Goal: Transaction & Acquisition: Purchase product/service

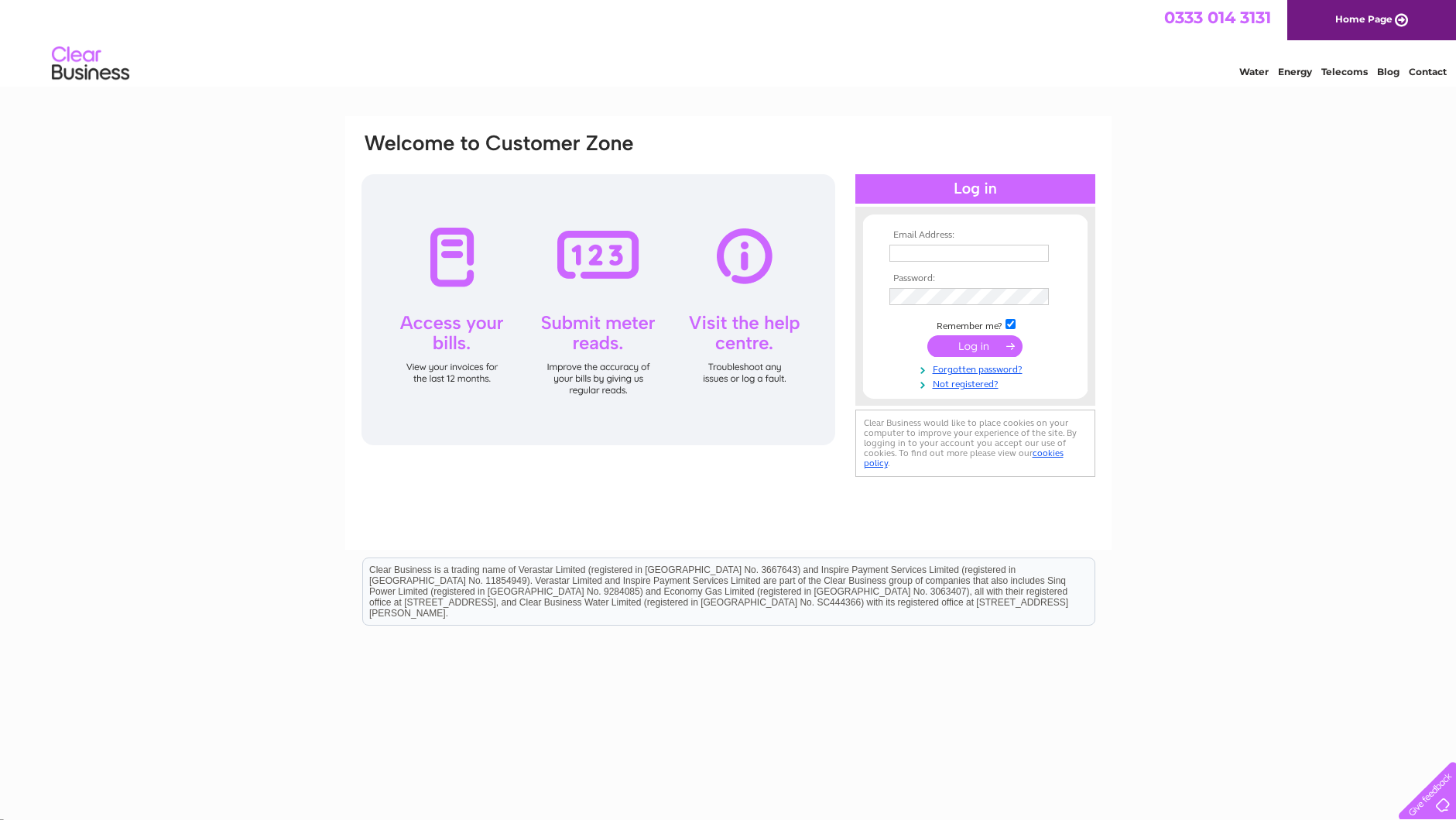
click at [926, 248] on input "text" at bounding box center [969, 252] width 160 height 17
type input "karen.mitchell@carrickcentre.co.uk"
click at [985, 352] on input "submit" at bounding box center [975, 348] width 95 height 22
click at [973, 342] on input "submit" at bounding box center [975, 346] width 95 height 22
drag, startPoint x: 949, startPoint y: 343, endPoint x: 981, endPoint y: 346, distance: 32.1
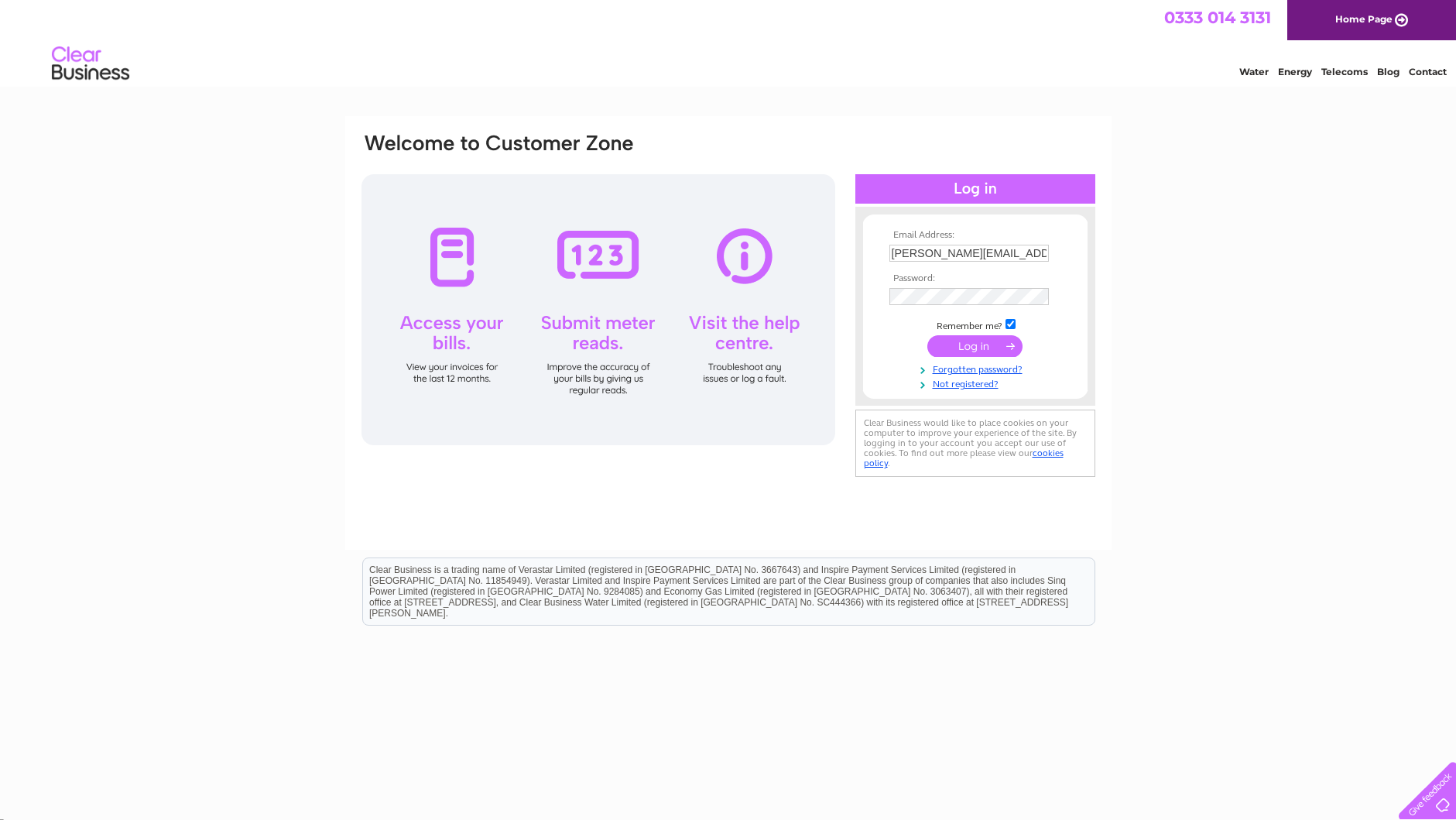
click at [949, 343] on input "submit" at bounding box center [975, 346] width 95 height 22
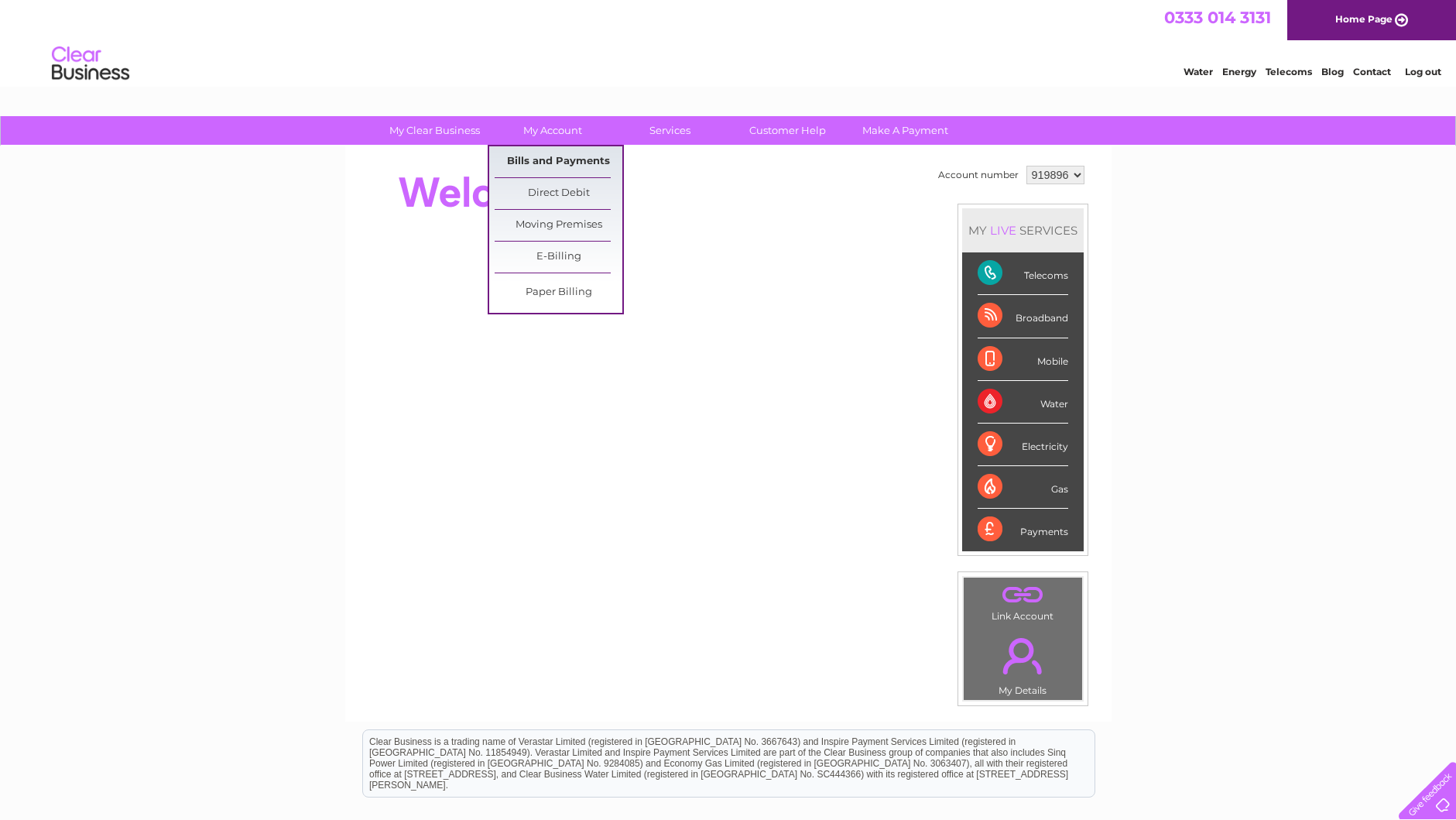
click at [568, 162] on link "Bills and Payments" at bounding box center [559, 161] width 127 height 31
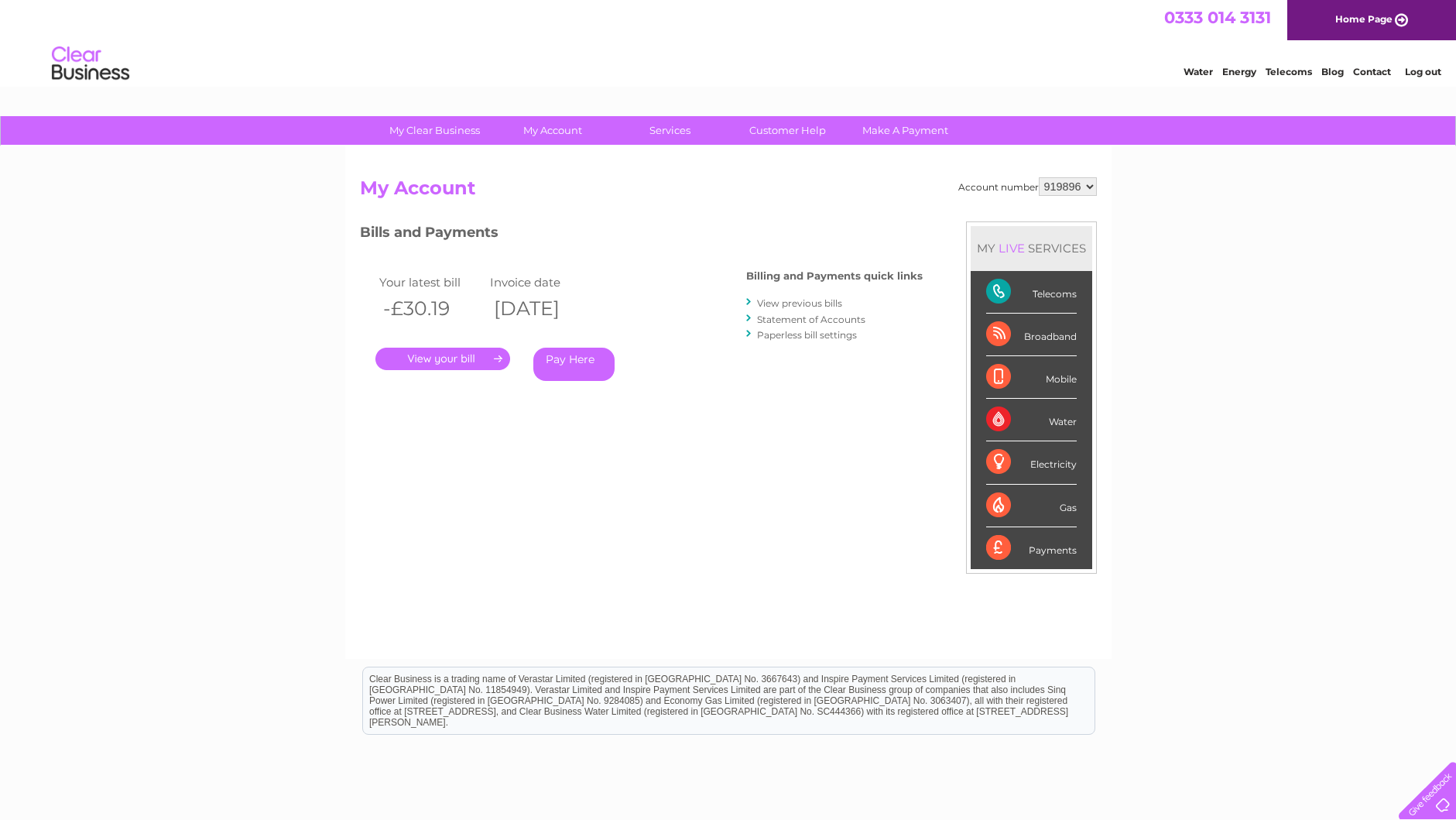
click at [795, 300] on link "View previous bills" at bounding box center [800, 303] width 85 height 11
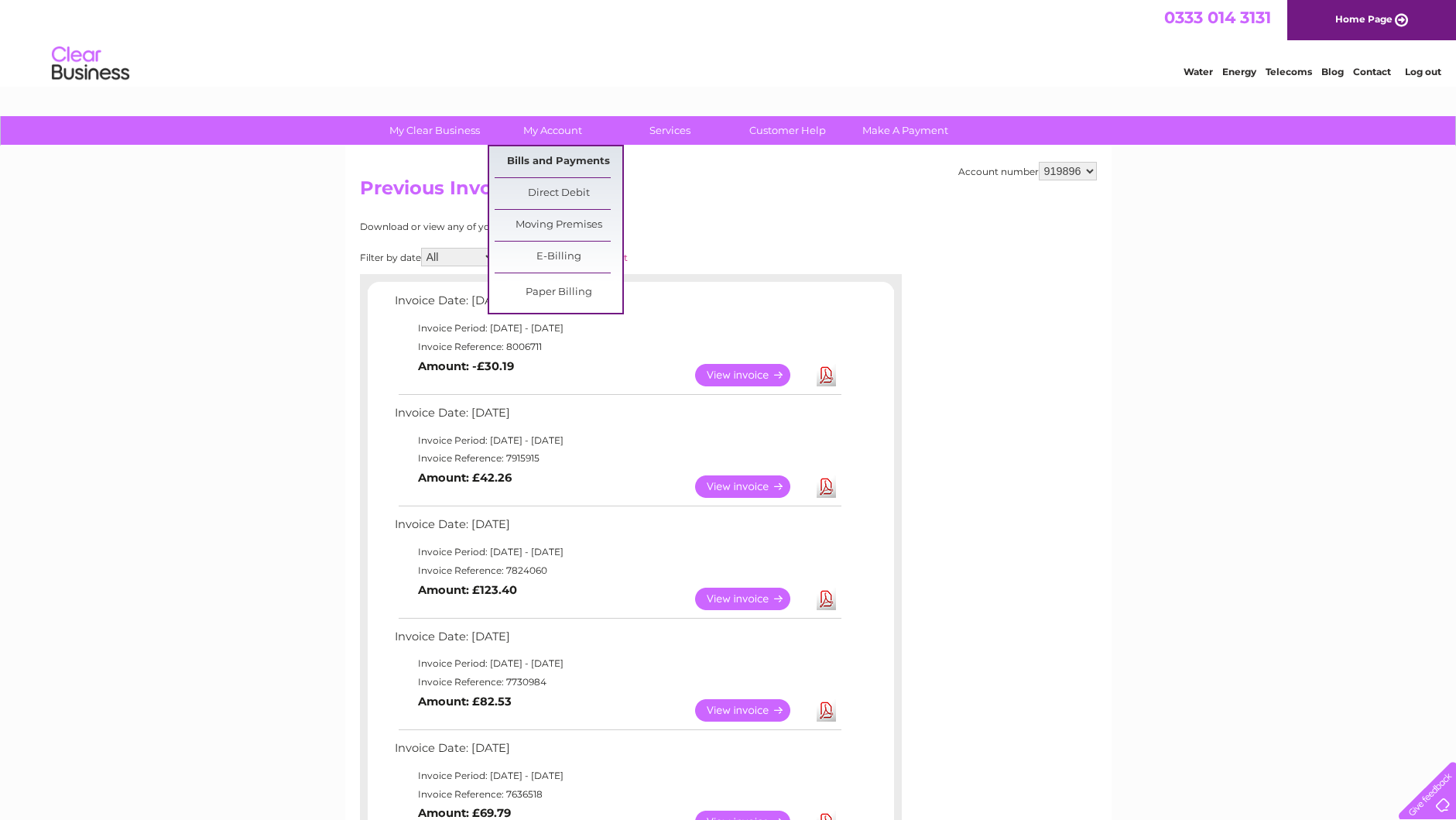
click at [547, 156] on link "Bills and Payments" at bounding box center [559, 161] width 127 height 31
click at [555, 160] on link "Bills and Payments" at bounding box center [559, 161] width 127 height 31
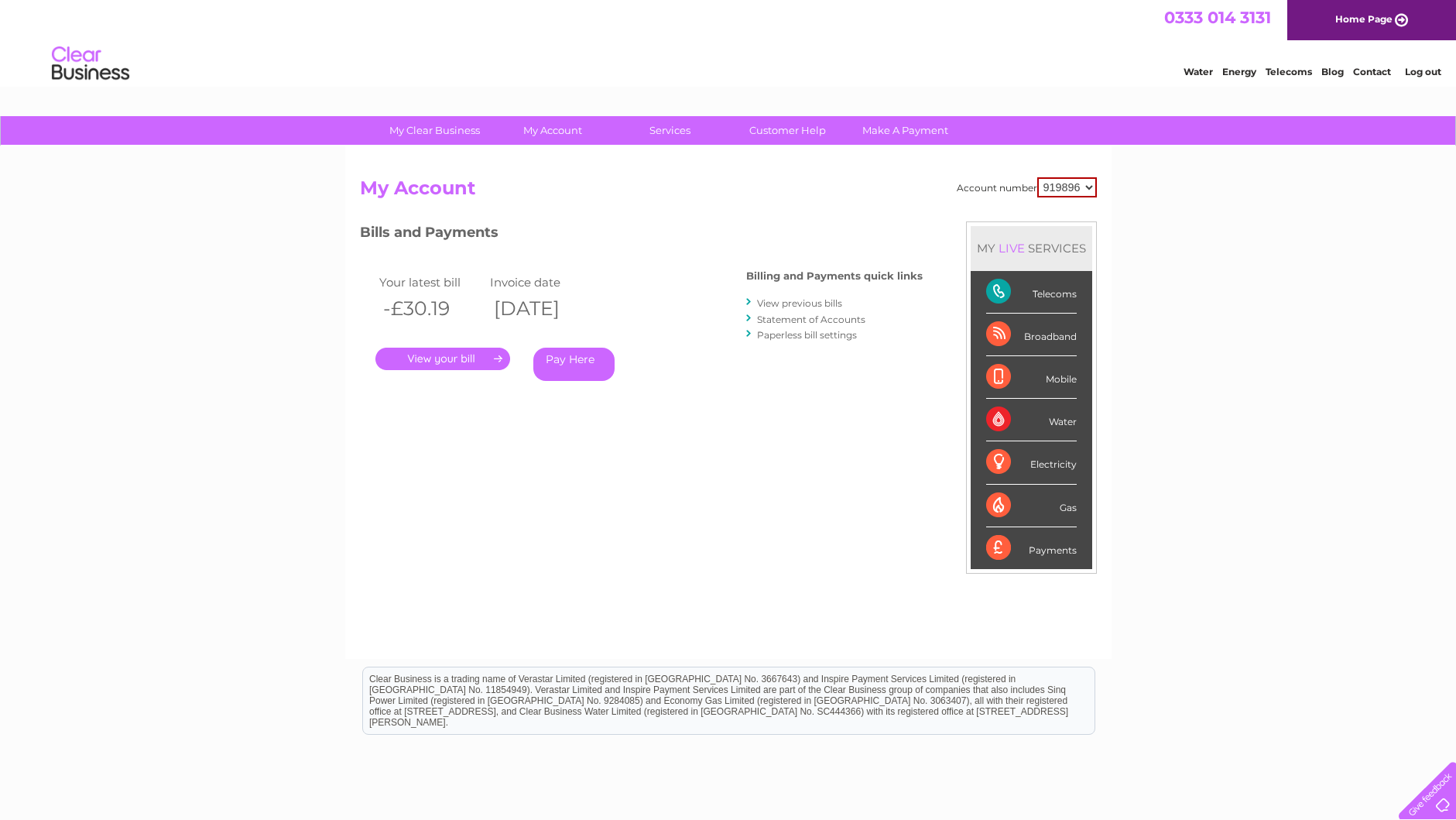
click at [568, 356] on link "Pay Here" at bounding box center [574, 364] width 81 height 33
click at [443, 360] on link "." at bounding box center [443, 359] width 135 height 23
click at [440, 360] on link "." at bounding box center [443, 359] width 135 height 23
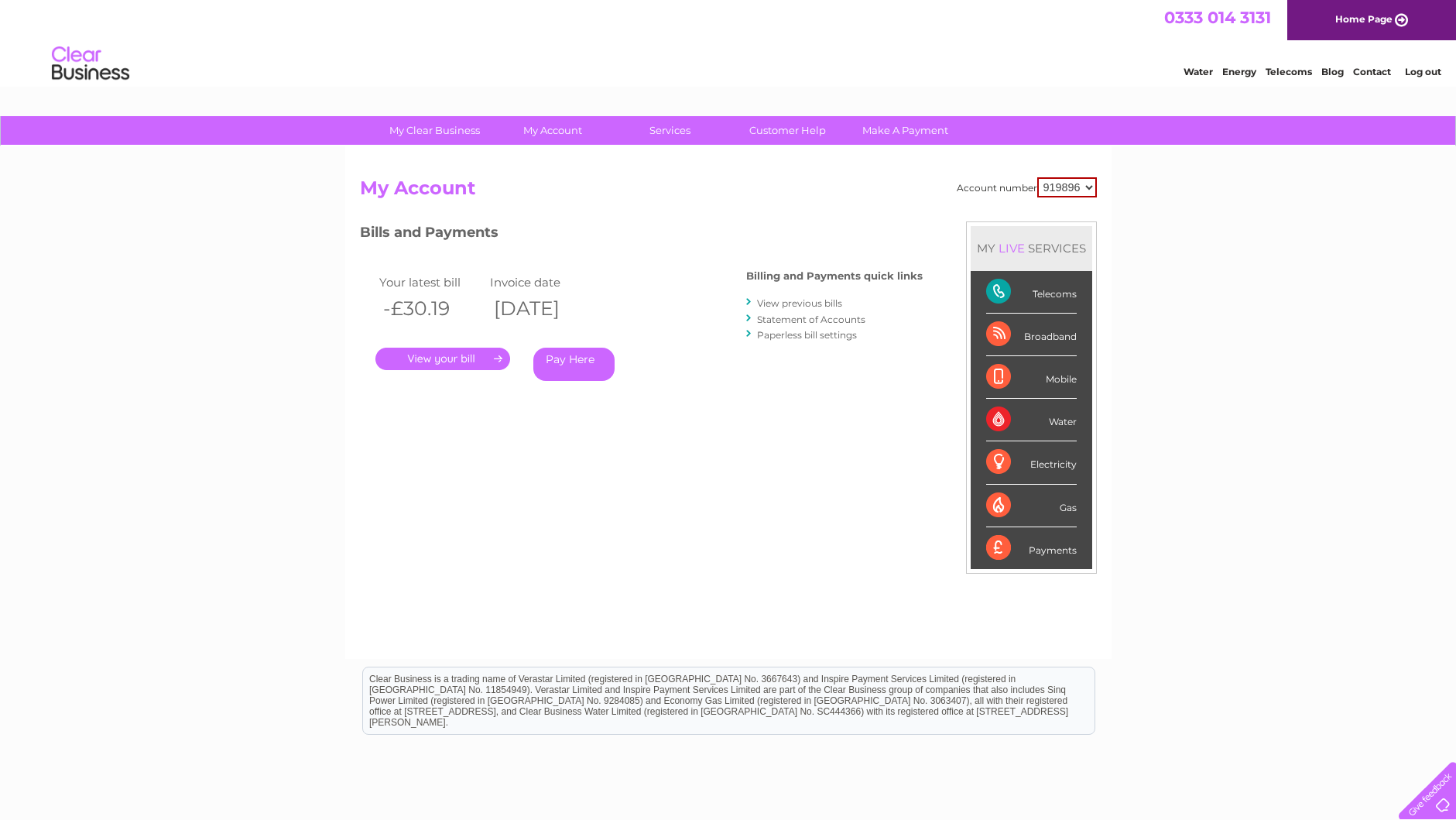
click at [440, 360] on link "." at bounding box center [443, 359] width 135 height 23
click at [497, 359] on link "." at bounding box center [443, 359] width 135 height 23
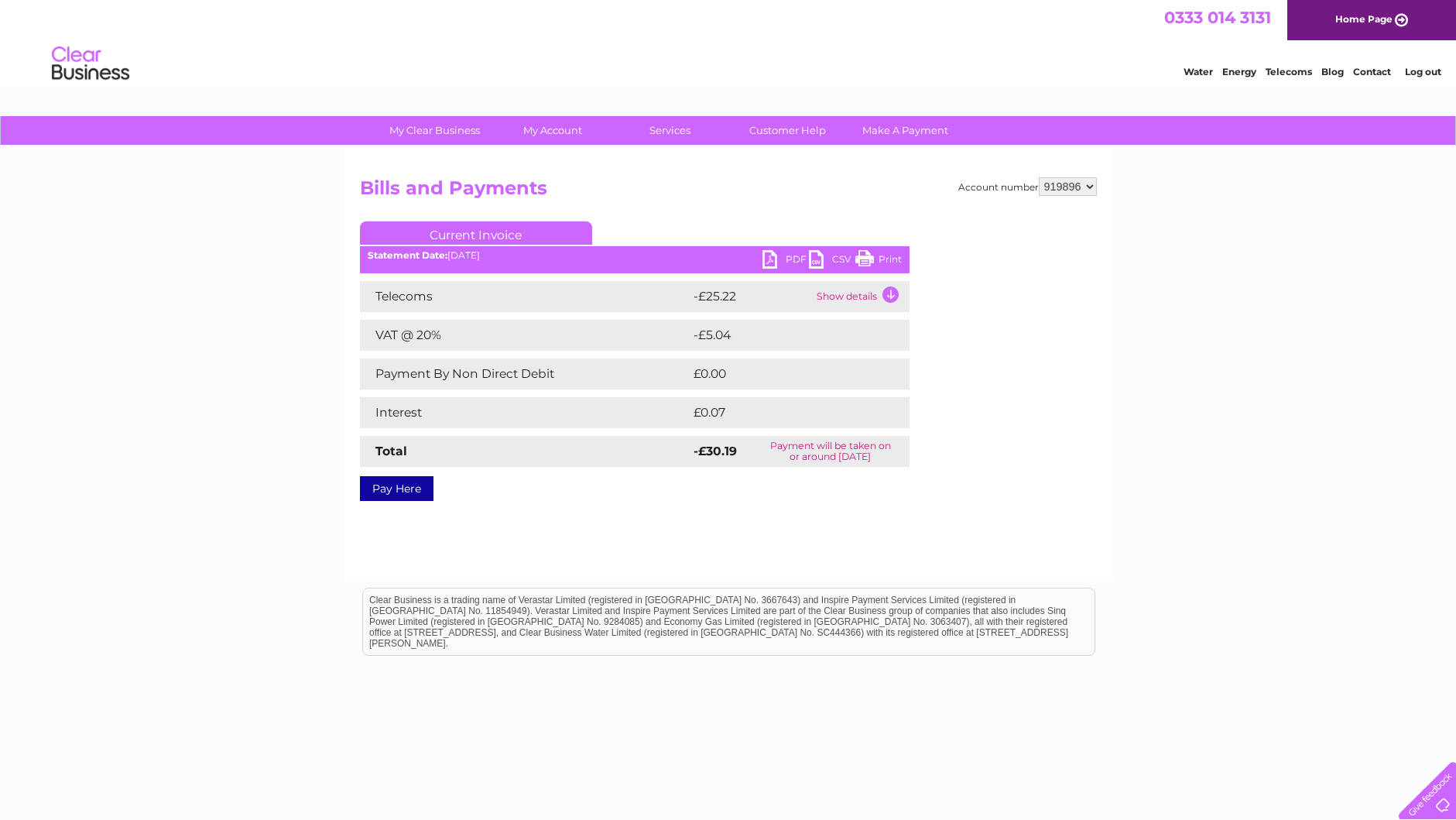
click at [892, 293] on td "Show details" at bounding box center [861, 297] width 97 height 31
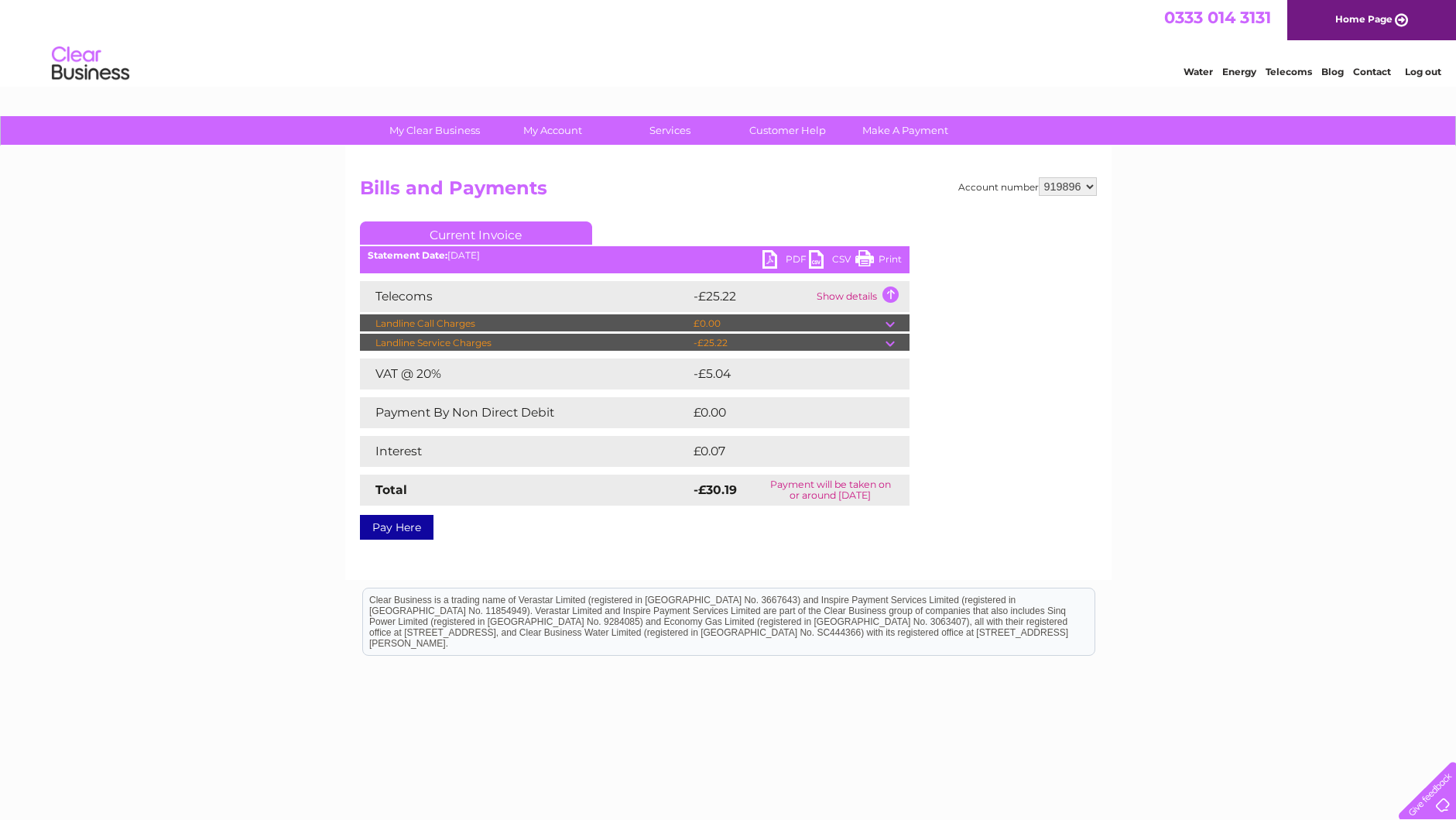
click at [892, 293] on td "Show details" at bounding box center [861, 297] width 97 height 31
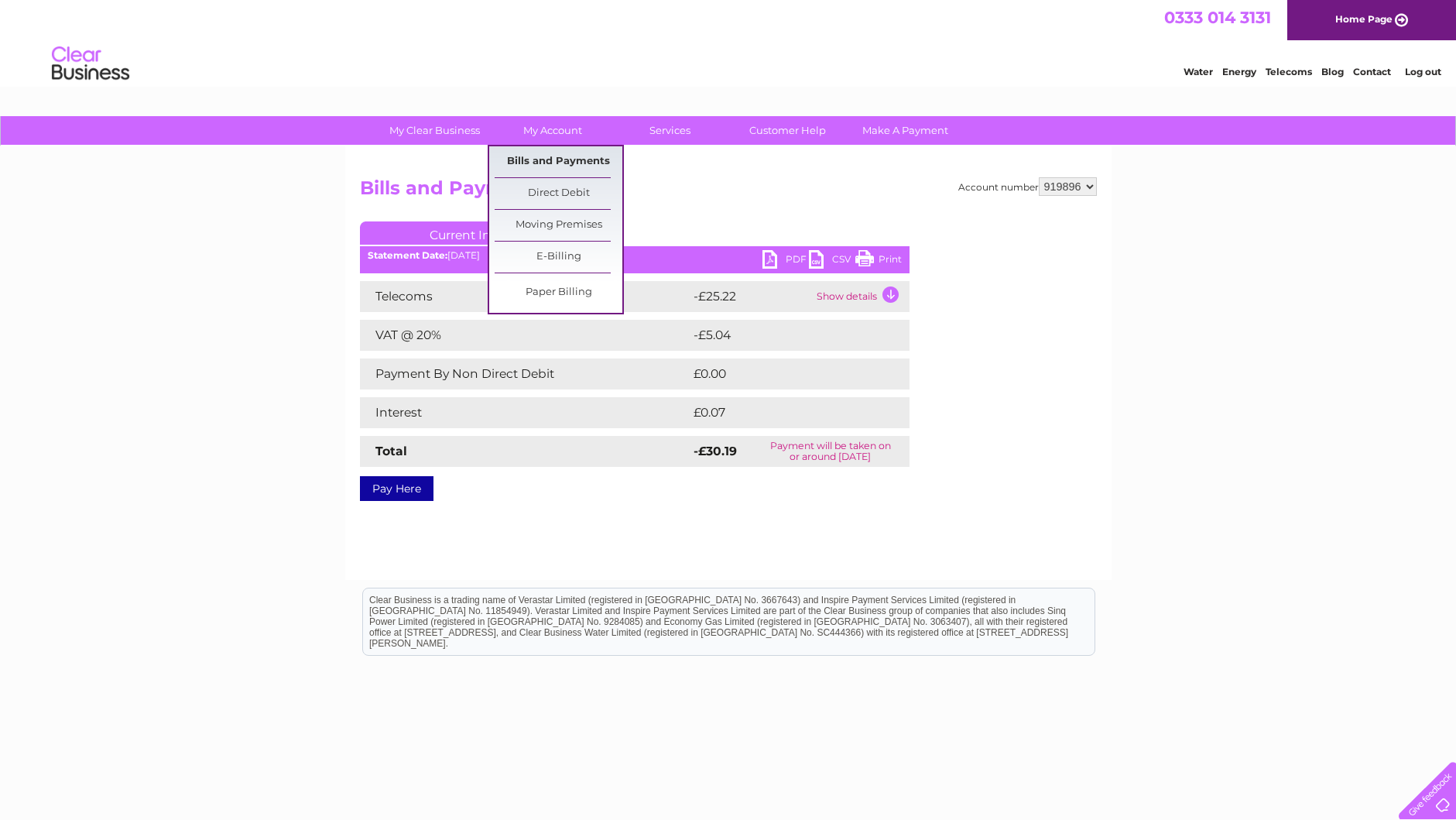
click at [551, 159] on link "Bills and Payments" at bounding box center [559, 161] width 127 height 31
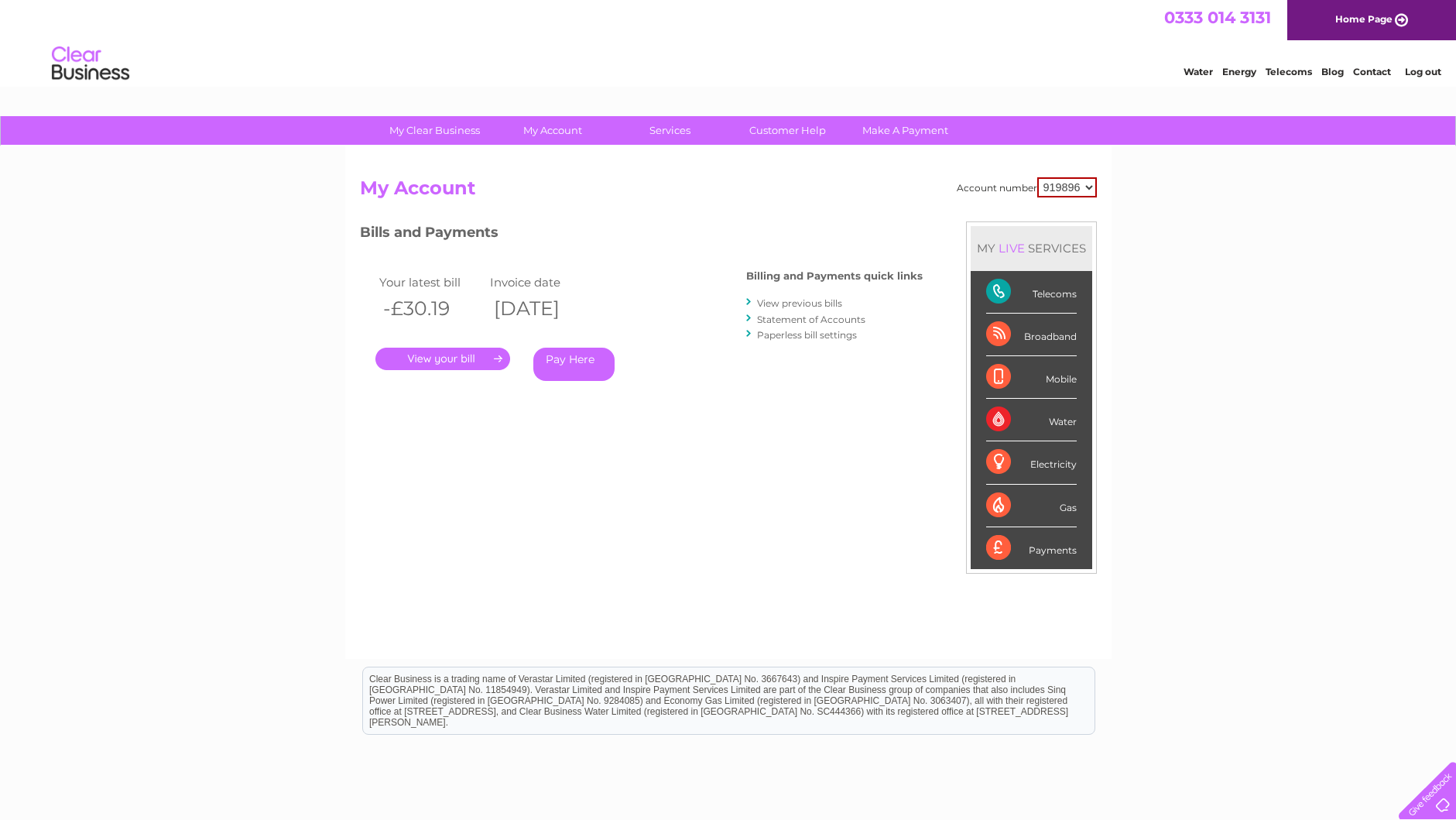
click at [776, 318] on link "Statement of Accounts" at bounding box center [811, 319] width 108 height 11
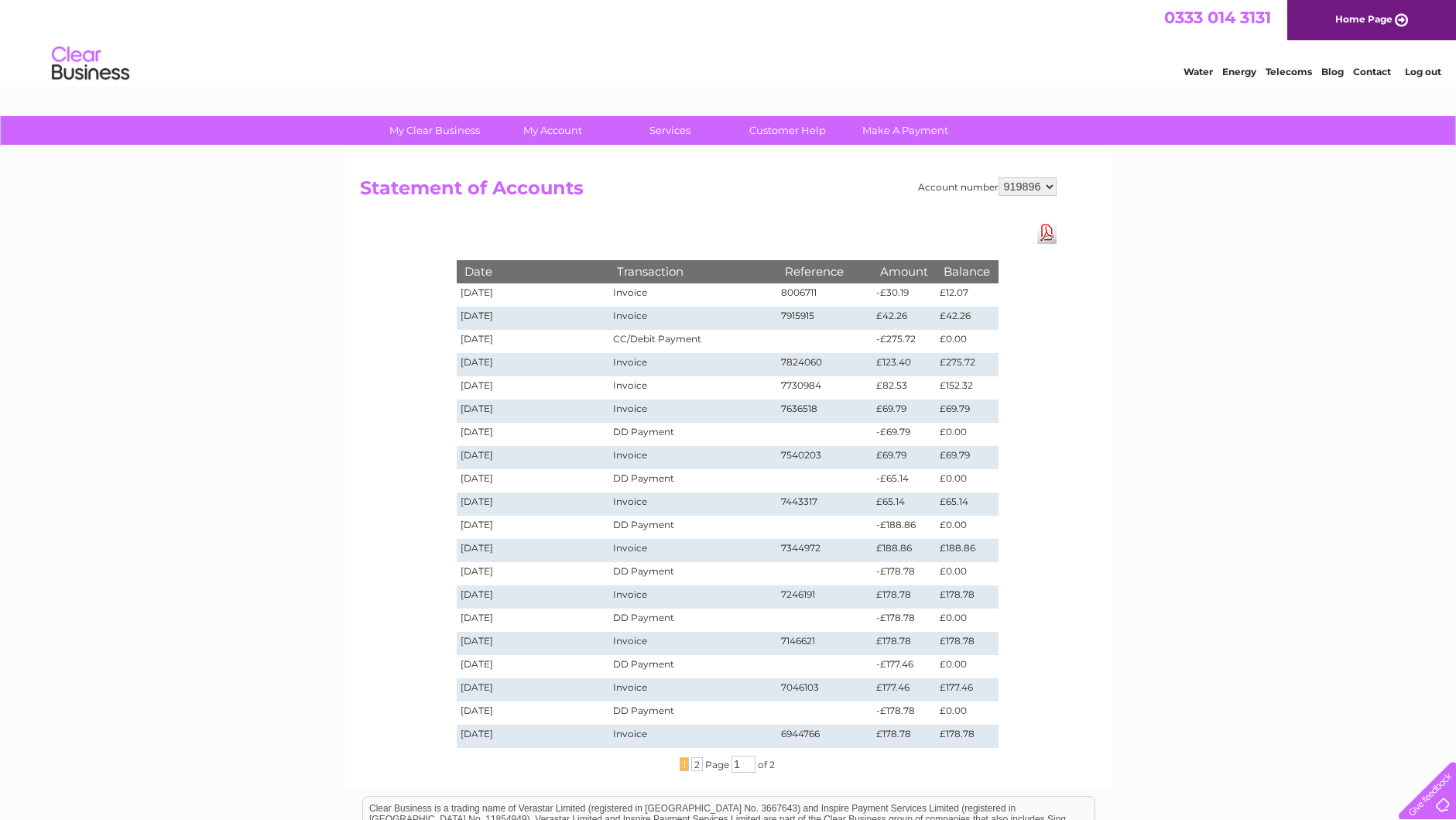
click at [963, 290] on td "£12.07" at bounding box center [967, 294] width 62 height 23
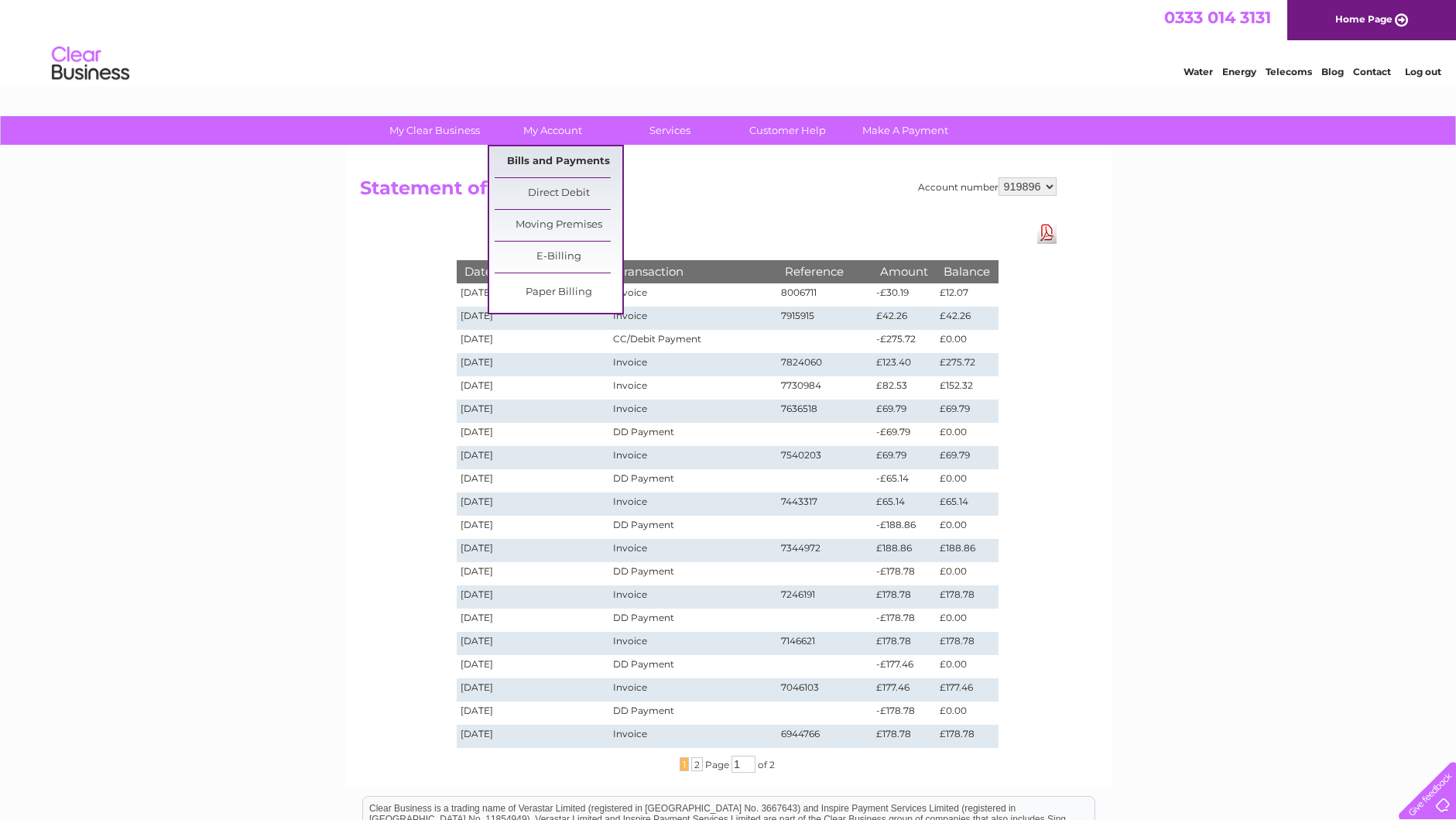
click at [546, 163] on link "Bills and Payments" at bounding box center [559, 161] width 127 height 31
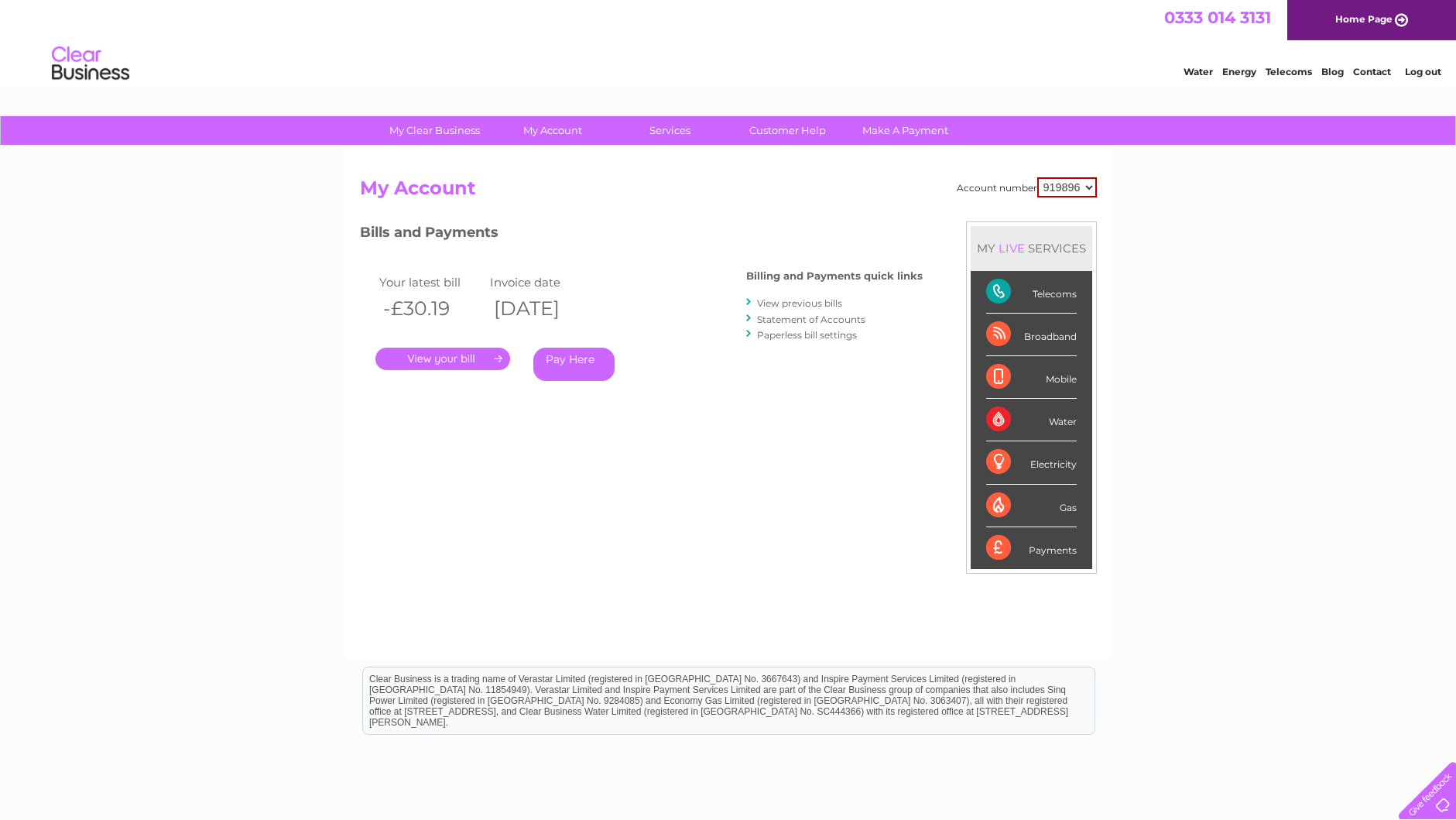
click at [567, 352] on link "Pay Here" at bounding box center [574, 364] width 81 height 33
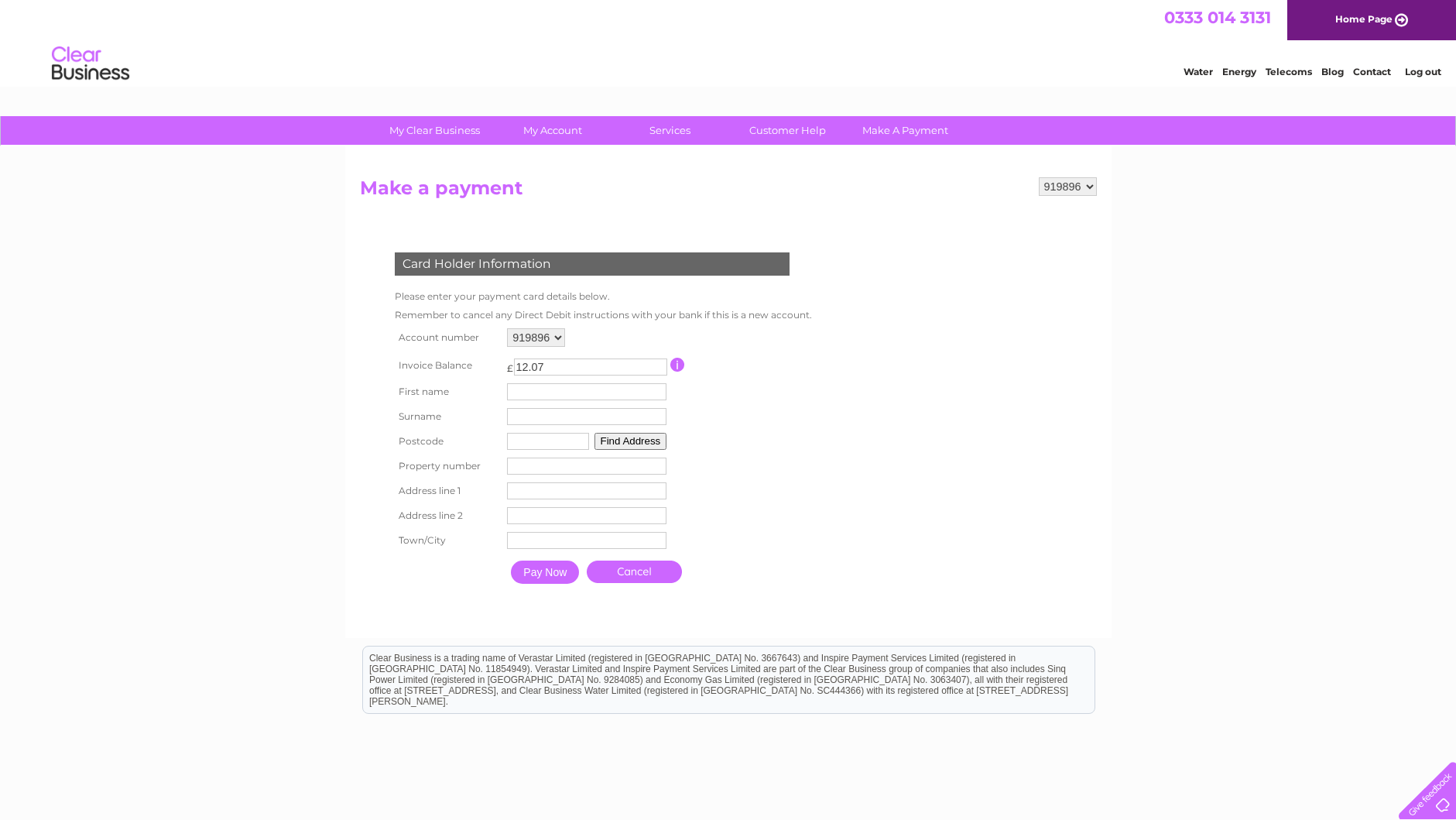
click at [534, 393] on input "text" at bounding box center [587, 391] width 160 height 17
type input "Paula"
click at [519, 418] on input "text" at bounding box center [589, 418] width 160 height 17
type input "Lennox"
click at [524, 445] on input "text" at bounding box center [548, 441] width 82 height 17
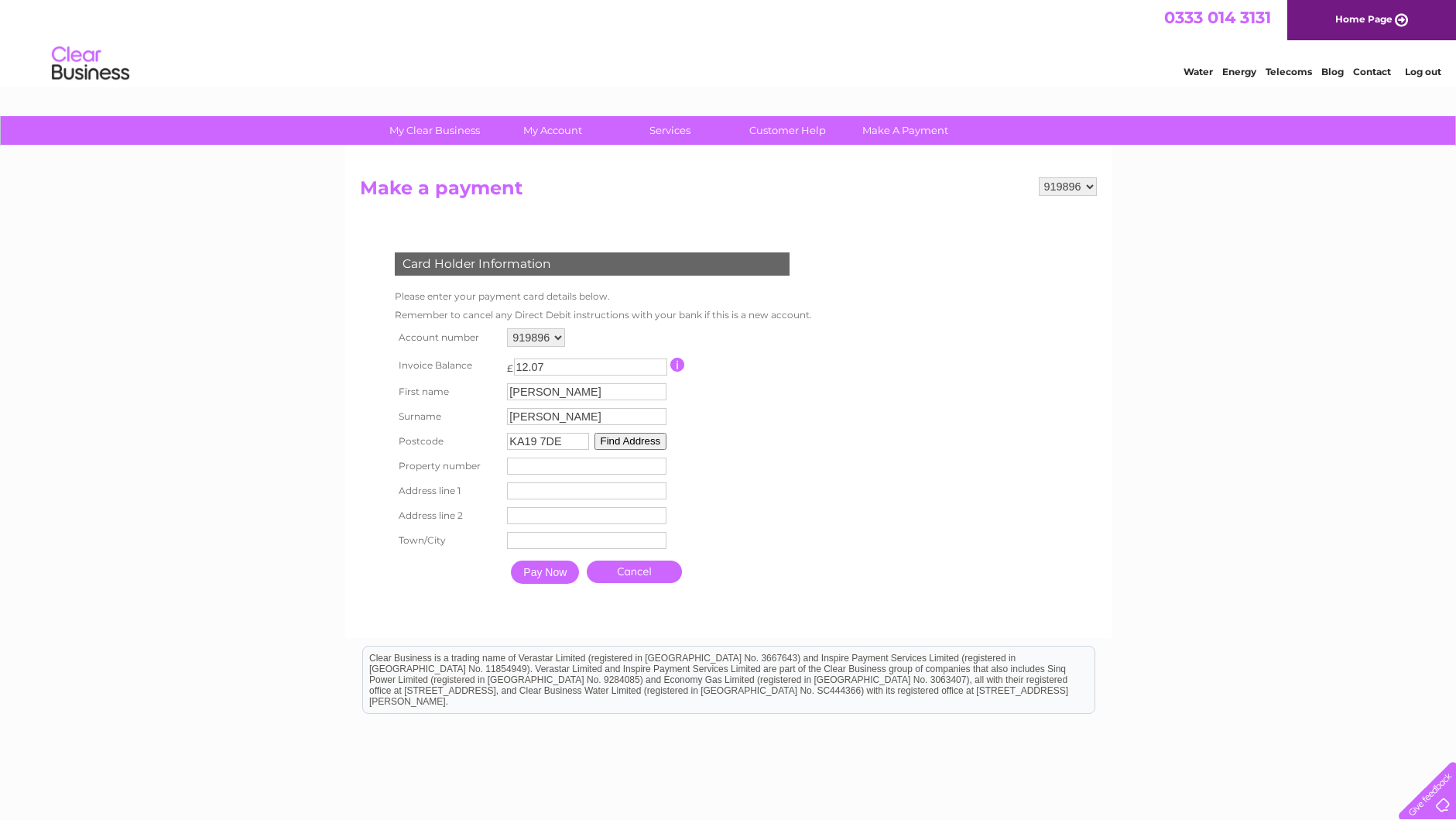
type input "KA19 7DE"
click at [524, 463] on input "number" at bounding box center [587, 465] width 160 height 17
click at [634, 440] on button "Find Address" at bounding box center [630, 441] width 73 height 17
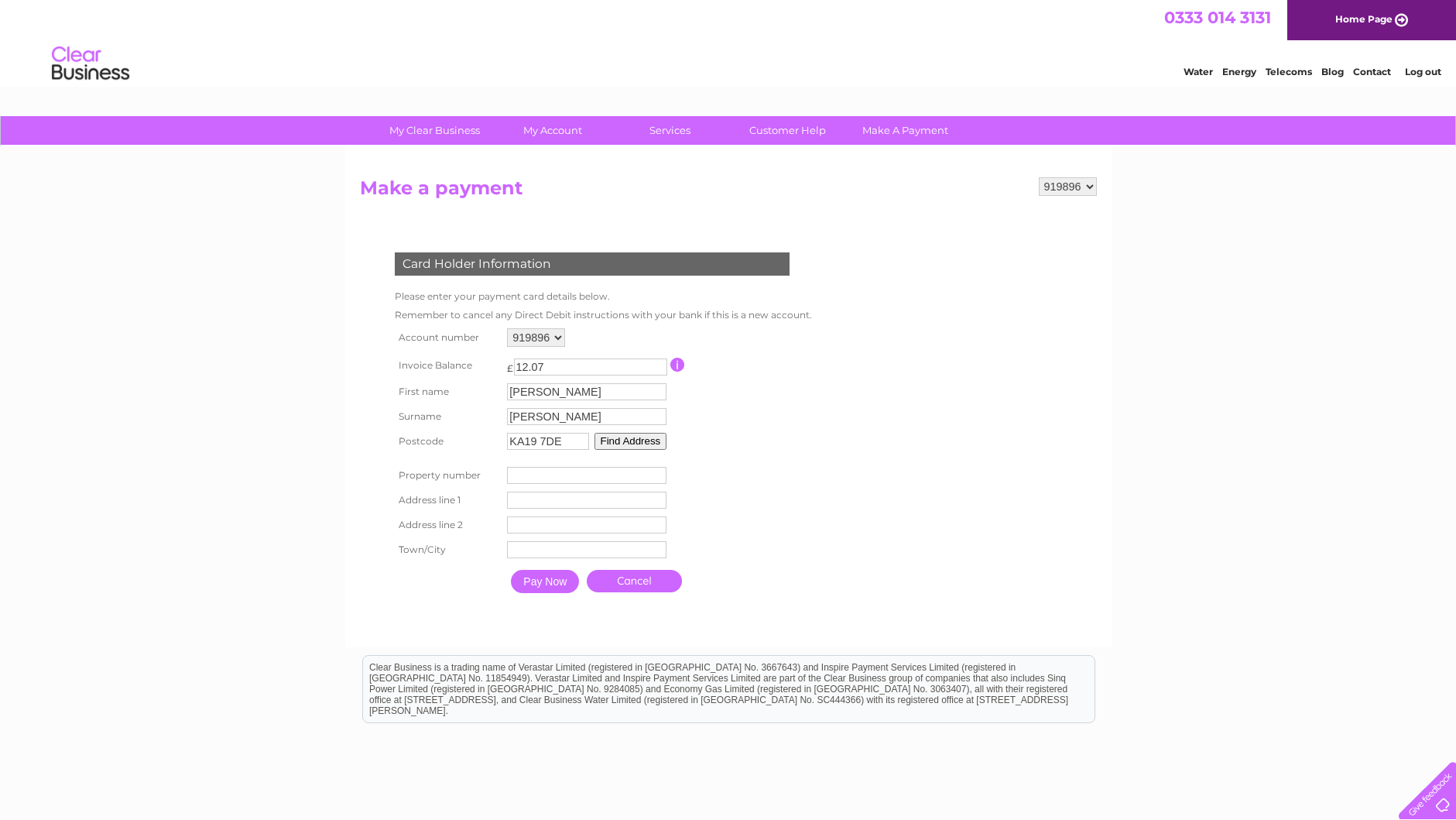
click at [619, 443] on button "Find Address" at bounding box center [630, 441] width 73 height 17
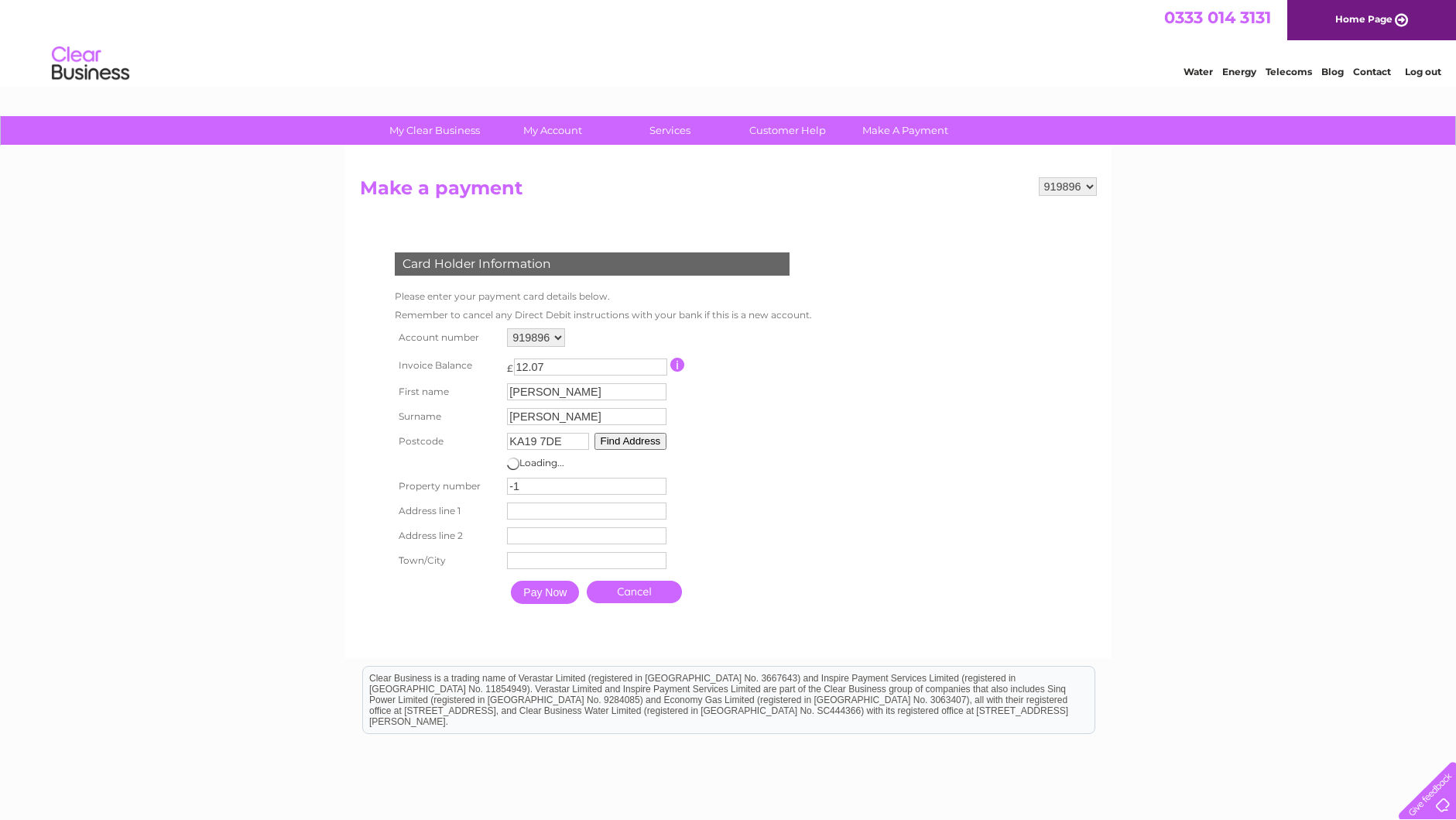
click at [657, 488] on input "-1" at bounding box center [587, 485] width 160 height 17
type input "-2"
click at [657, 488] on input "-2" at bounding box center [587, 485] width 160 height 17
drag, startPoint x: 528, startPoint y: 485, endPoint x: 441, endPoint y: 489, distance: 87.1
click at [441, 489] on tr "Property number -2 Property Number" at bounding box center [600, 486] width 418 height 25
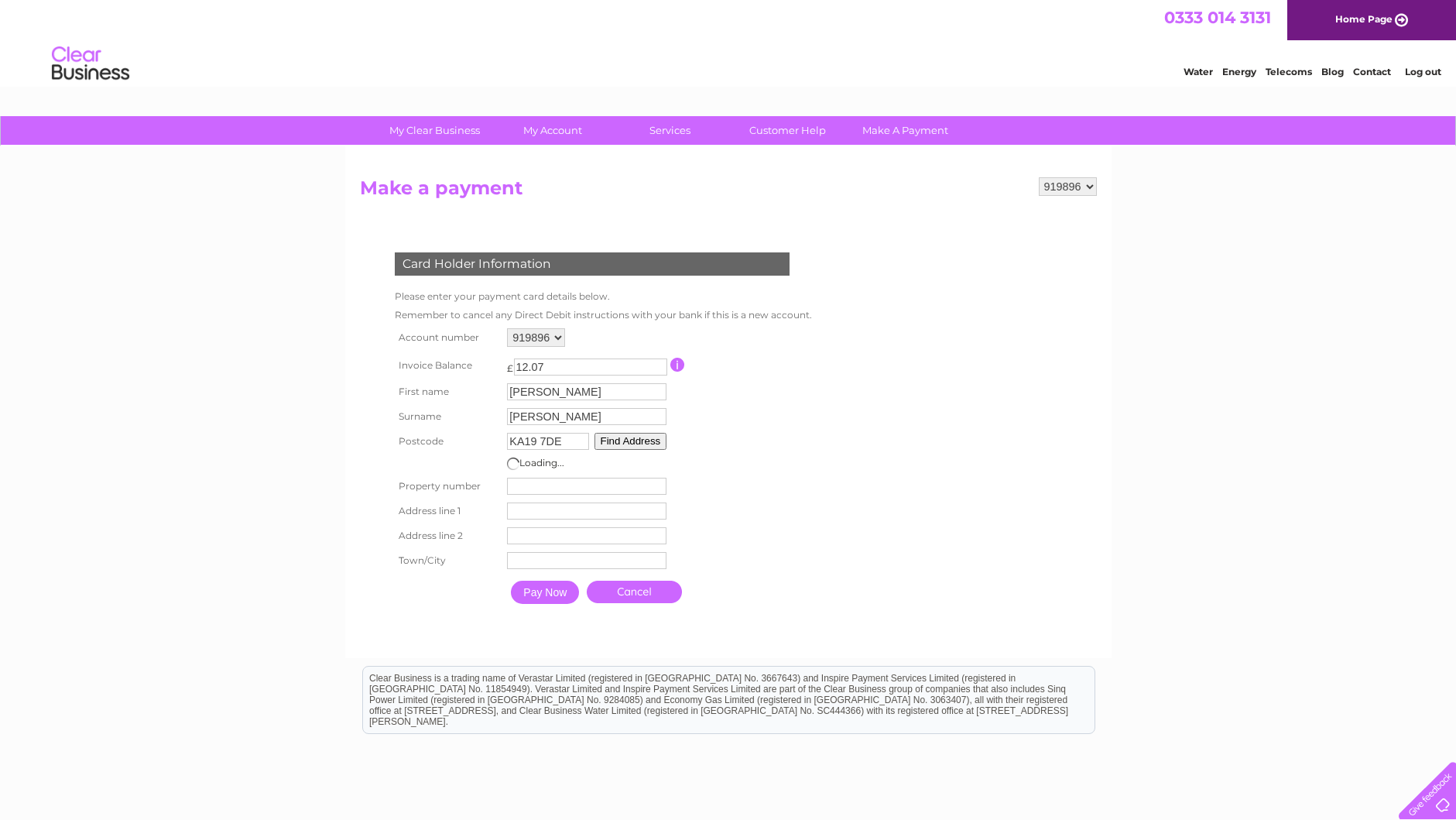
click at [525, 514] on input "text" at bounding box center [587, 510] width 160 height 17
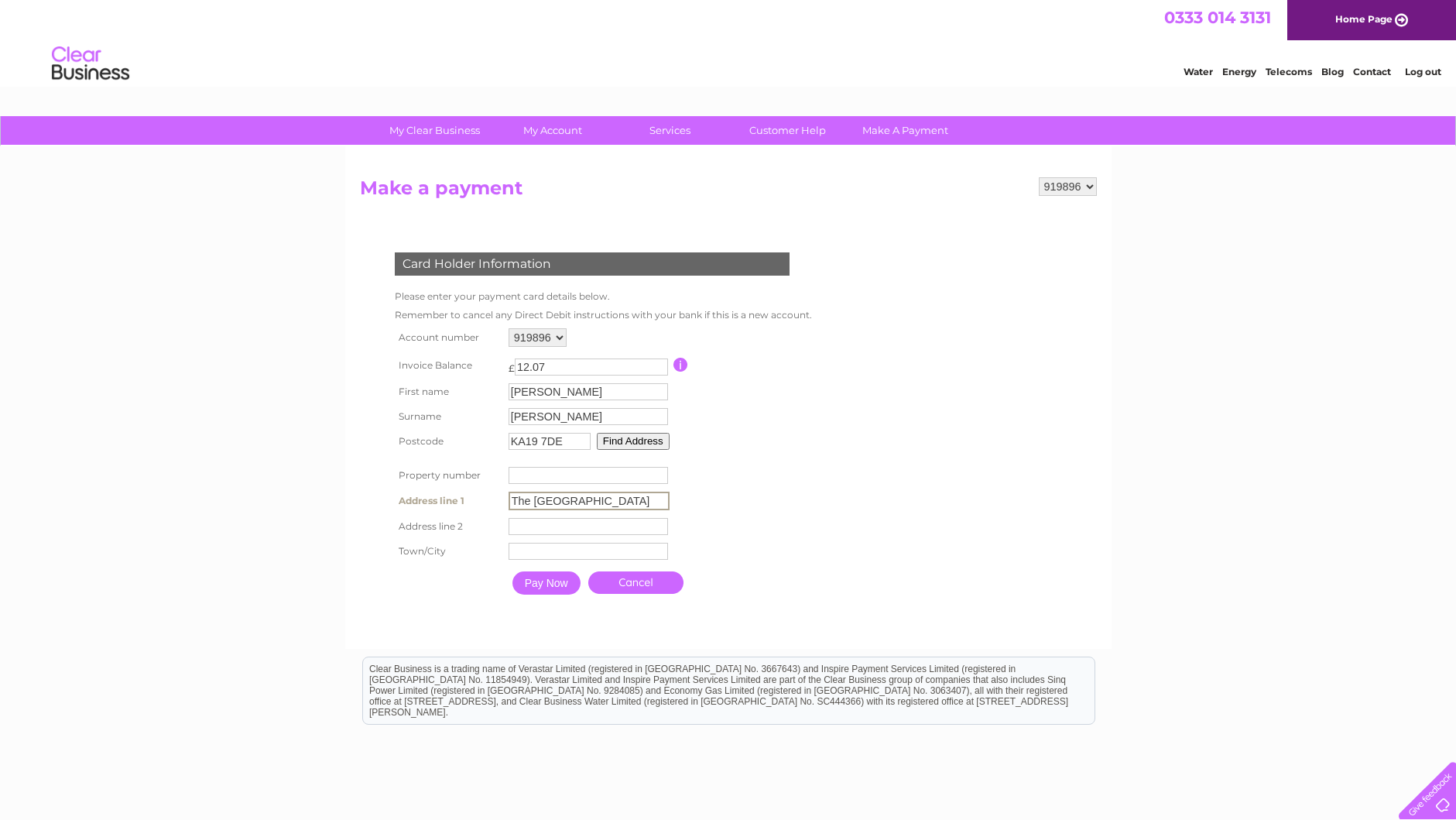
click at [535, 504] on input "The Carrick Centre" at bounding box center [589, 501] width 161 height 19
type input "Carrick Centre"
click at [515, 529] on input "text" at bounding box center [589, 526] width 160 height 17
type input "Culzean Road"
click at [534, 549] on input "text" at bounding box center [589, 550] width 161 height 19
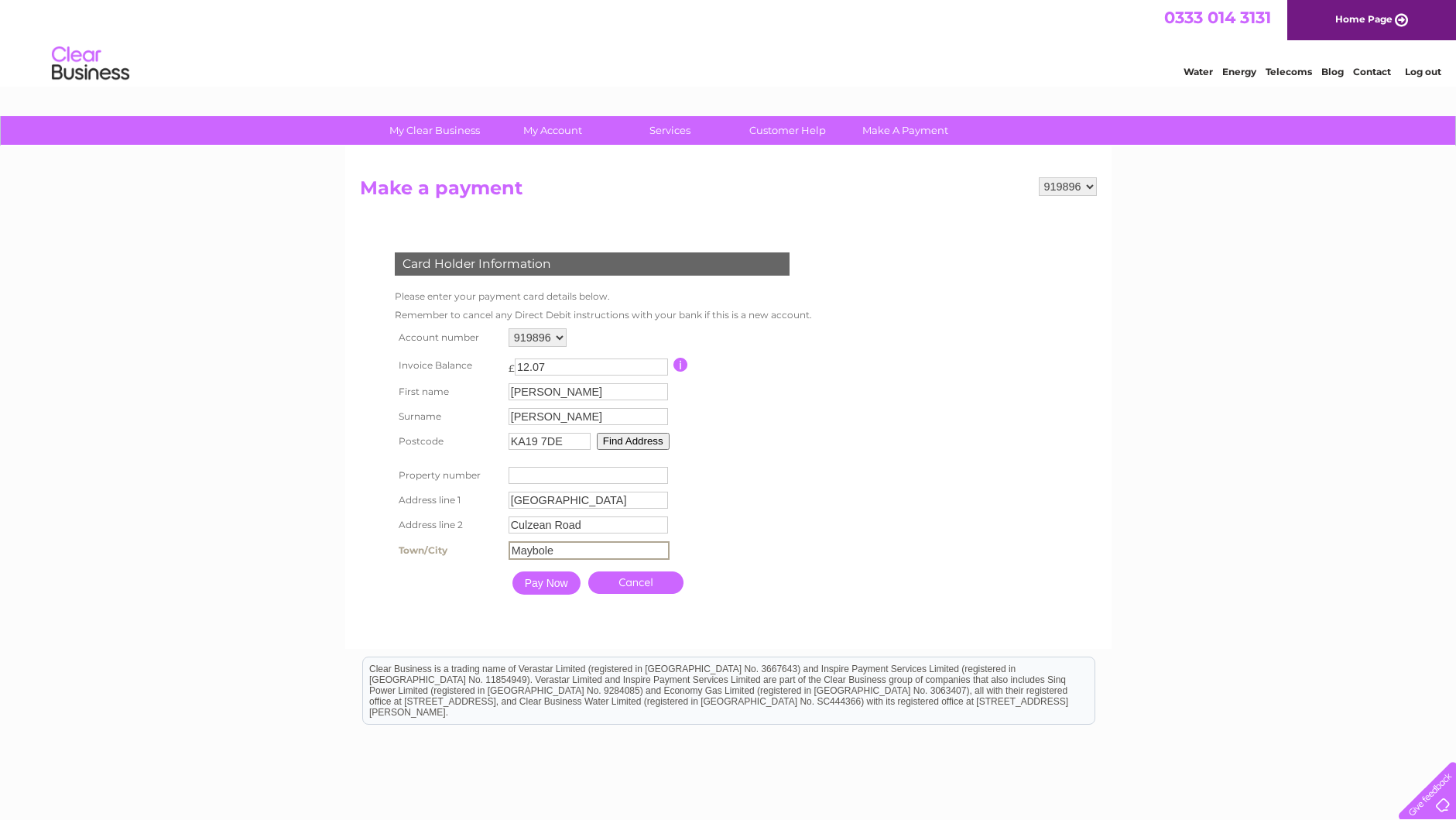
type input "Maybole"
click at [743, 540] on table "Account number 919896 Invoice Balance £ 12.07" at bounding box center [601, 463] width 422 height 278
click at [533, 575] on input "Pay Now" at bounding box center [545, 581] width 69 height 23
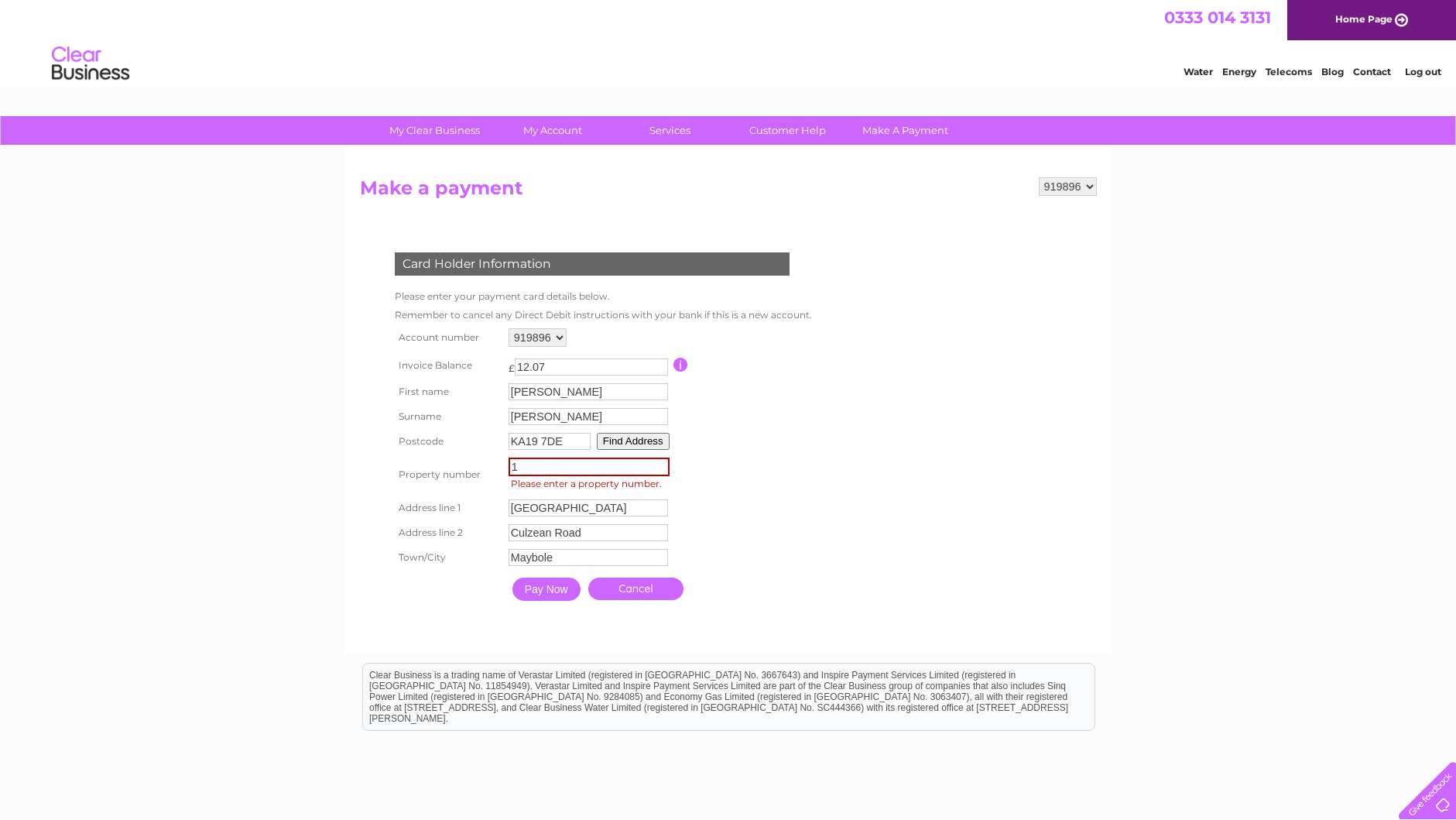
click at [657, 466] on input "1" at bounding box center [589, 466] width 161 height 19
drag, startPoint x: 522, startPoint y: 464, endPoint x: 456, endPoint y: 472, distance: 66.5
click at [456, 472] on tr "Property number 1 Property Number Please enter a property number." at bounding box center [601, 475] width 422 height 42
type input "0"
drag, startPoint x: 681, startPoint y: 511, endPoint x: 736, endPoint y: 494, distance: 57.6
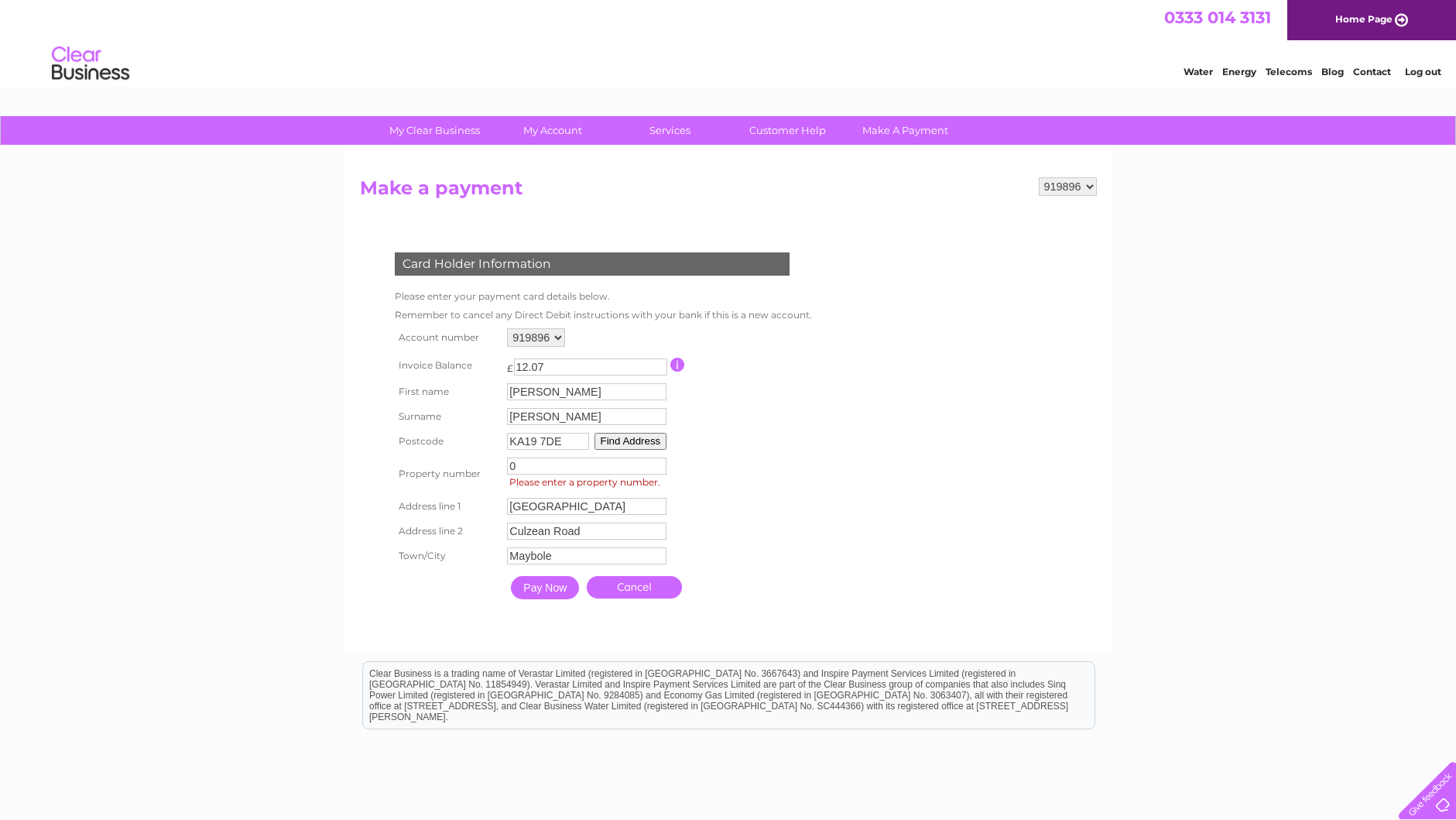
click at [694, 510] on table "Account number 919896 Invoice Balance £ 12.07" at bounding box center [600, 465] width 418 height 282
click at [547, 589] on input "Pay Now" at bounding box center [545, 587] width 69 height 23
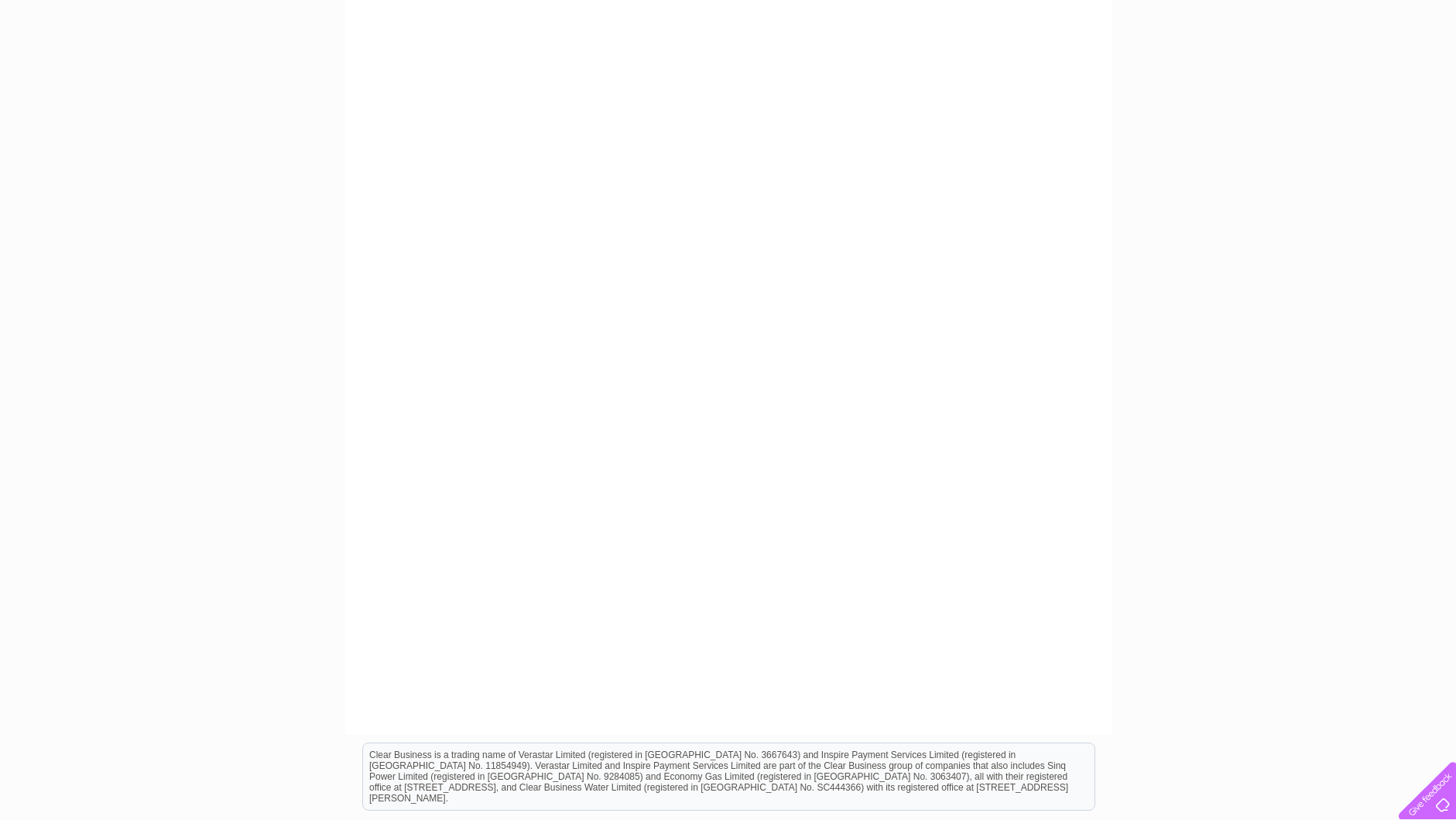
scroll to position [6, 0]
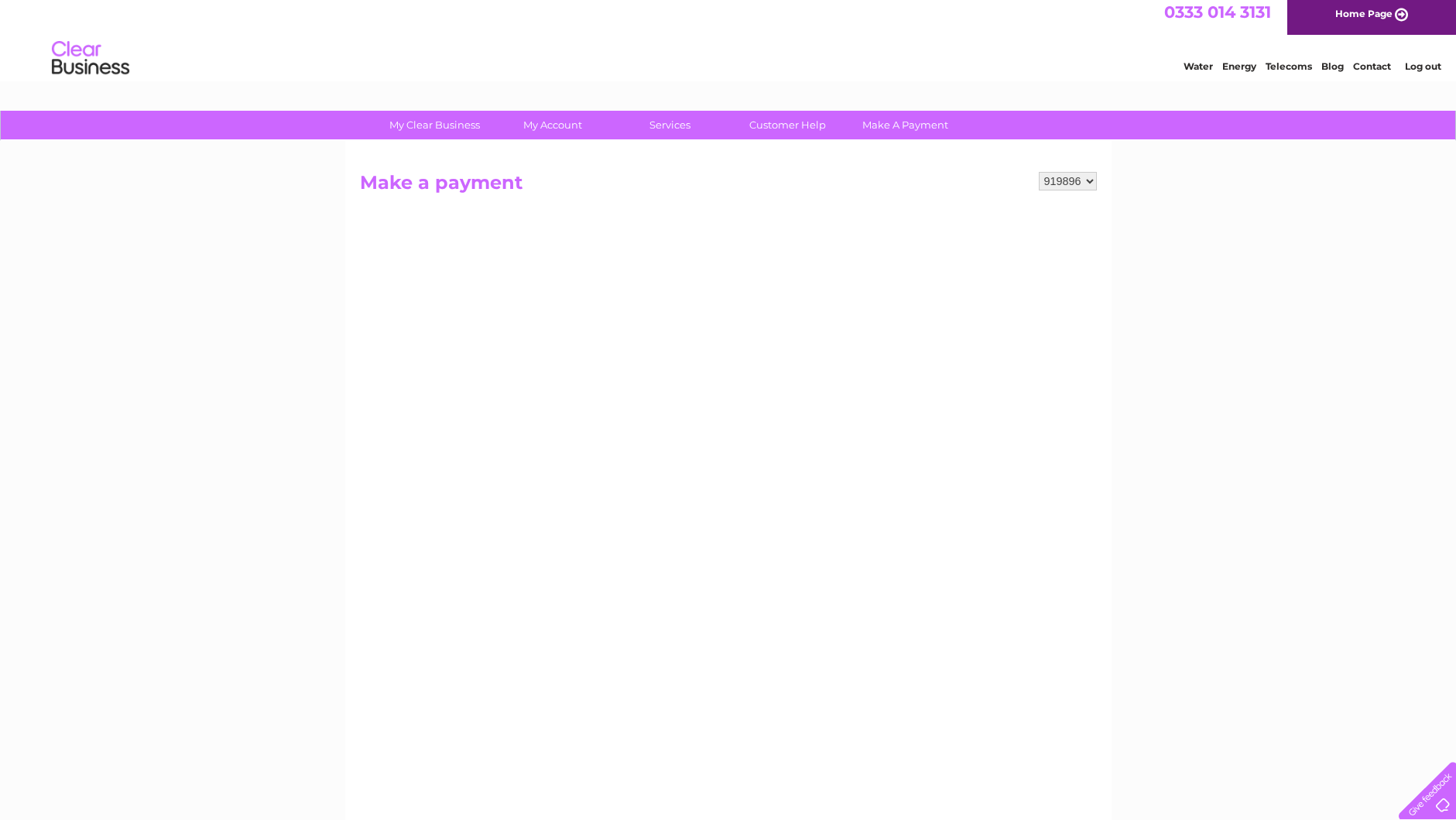
click at [1314, 697] on div "My Clear Business Login Details My Details My Preferences Link Account My Accou…" at bounding box center [728, 652] width 1456 height 1084
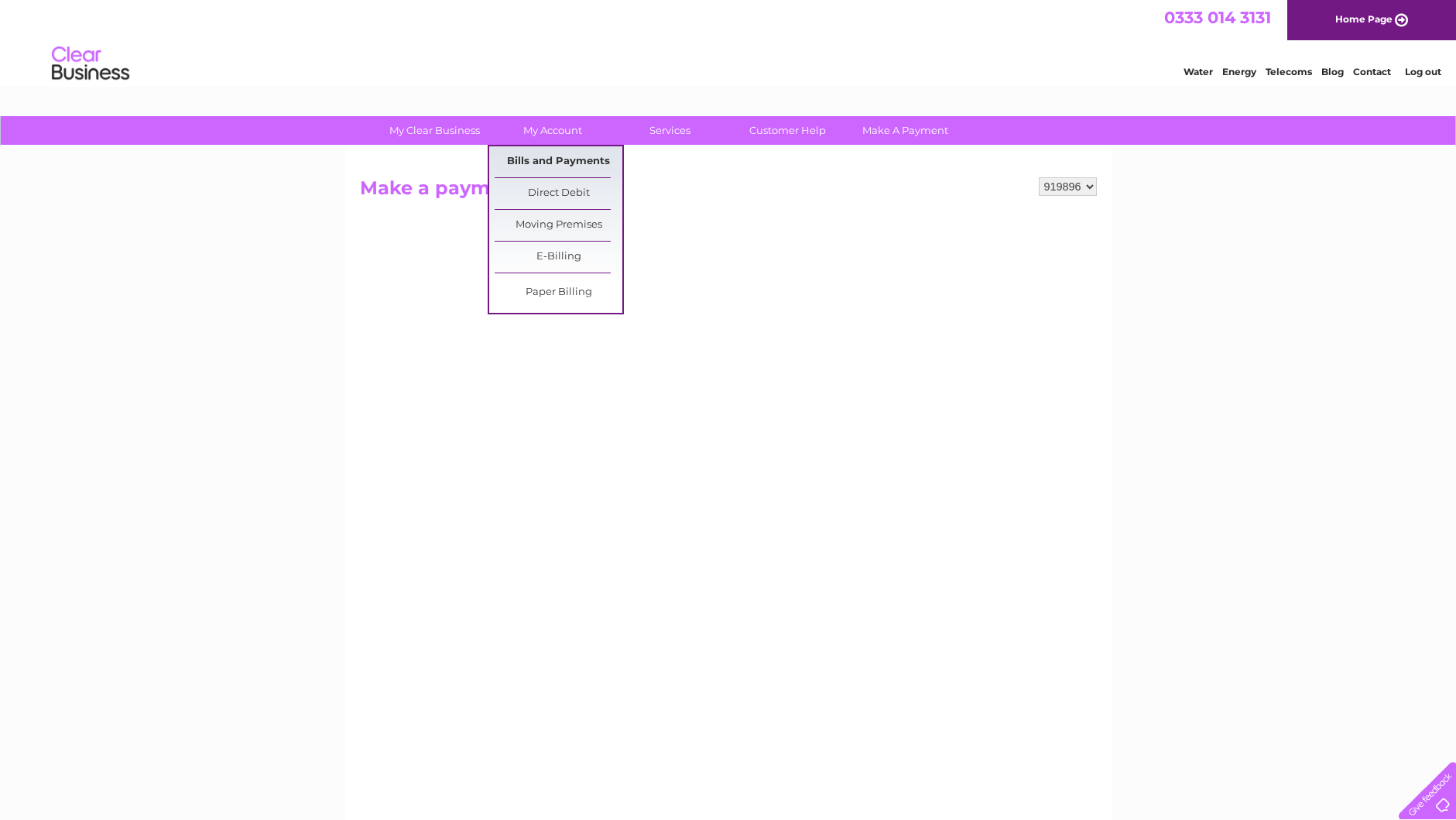
click at [551, 164] on link "Bills and Payments" at bounding box center [559, 161] width 127 height 31
